Goal: Find contact information: Find contact information

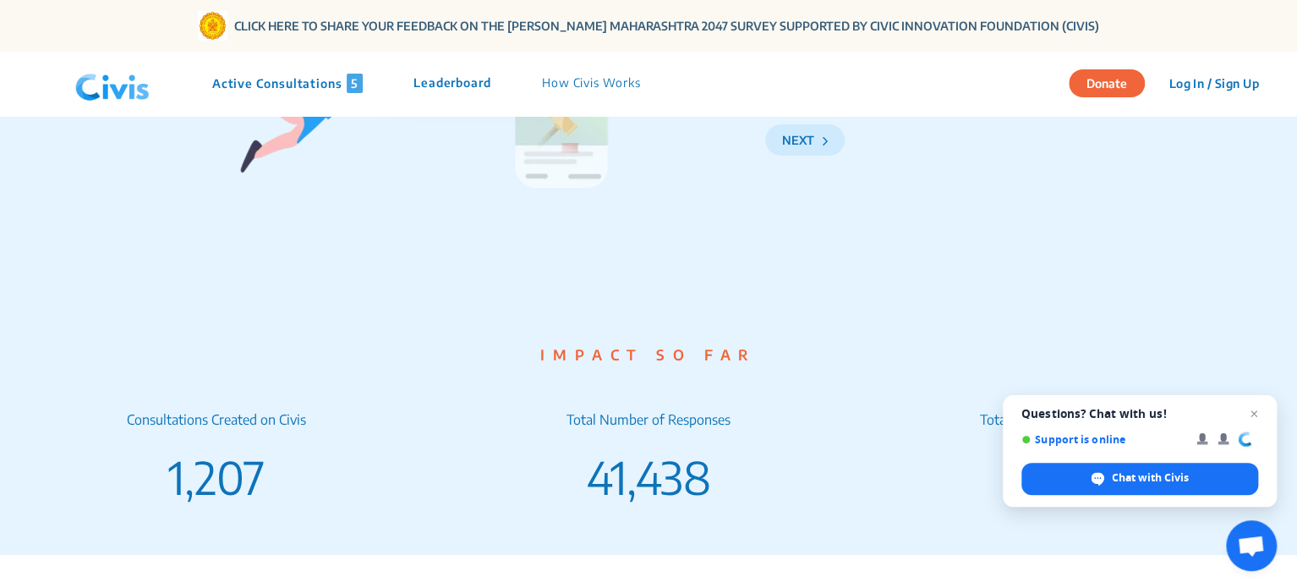
scroll to position [3842, 0]
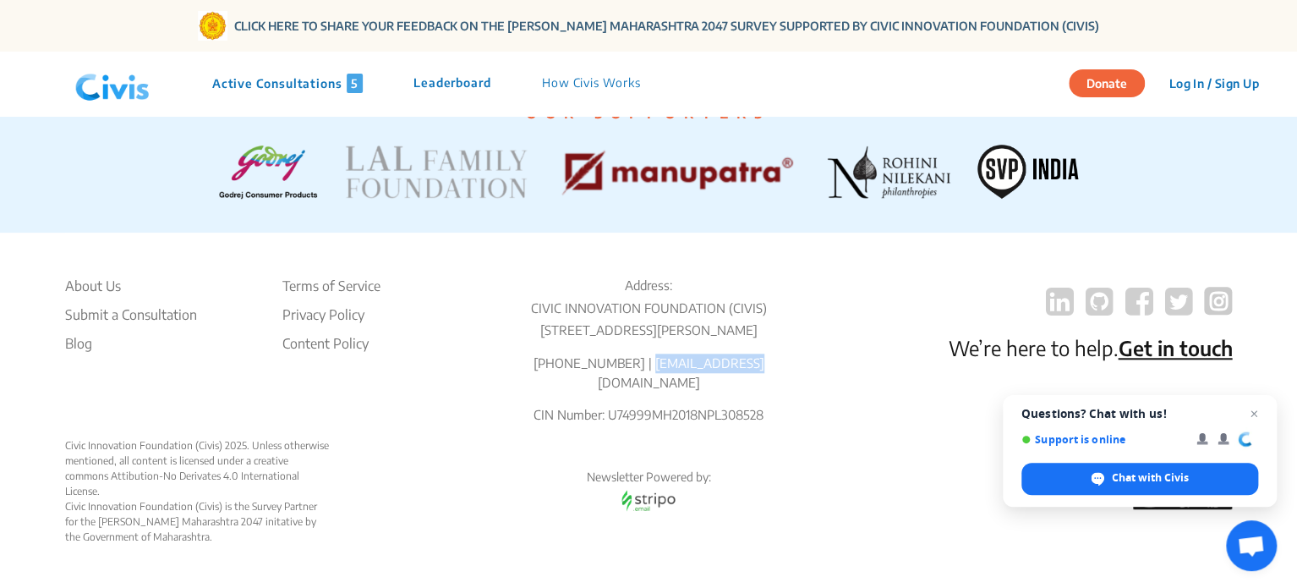
drag, startPoint x: 654, startPoint y: 382, endPoint x: 752, endPoint y: 385, distance: 98.1
click at [752, 385] on p "[PHONE_NUMBER] | [EMAIL_ADDRESS][DOMAIN_NAME]" at bounding box center [648, 372] width 315 height 38
copy p "info@civis.vote"
